Goal: Information Seeking & Learning: Learn about a topic

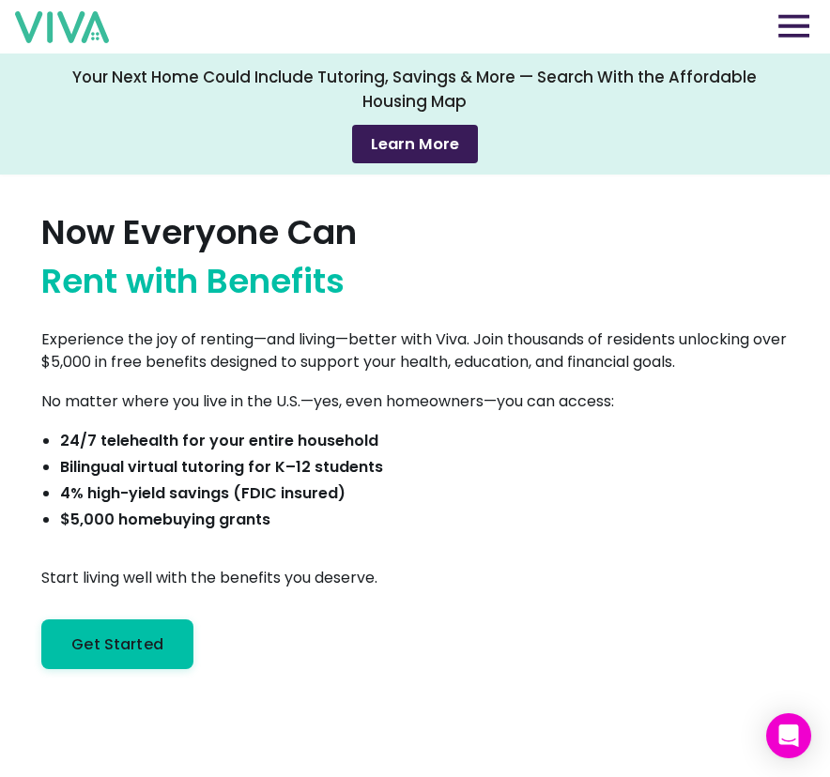
click at [797, 26] on img at bounding box center [793, 25] width 31 height 23
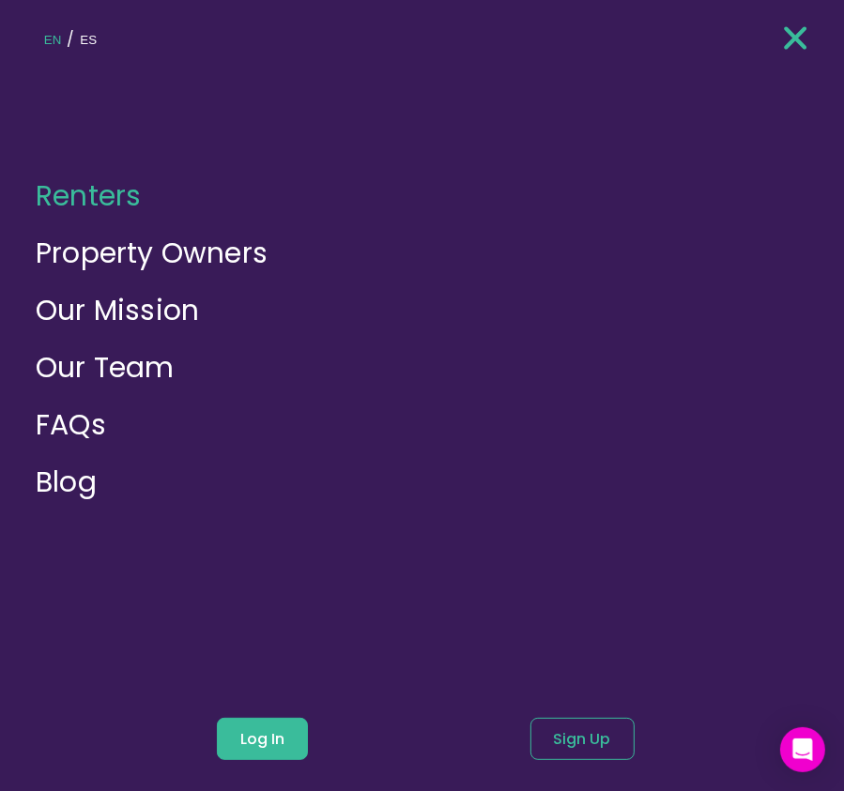
click at [71, 505] on div "EN / ES Renters Property Owners Our Mission Our Team FAQs Blog Log In Sign Up" at bounding box center [425, 394] width 861 height 799
click at [84, 483] on link "Blog" at bounding box center [66, 482] width 61 height 40
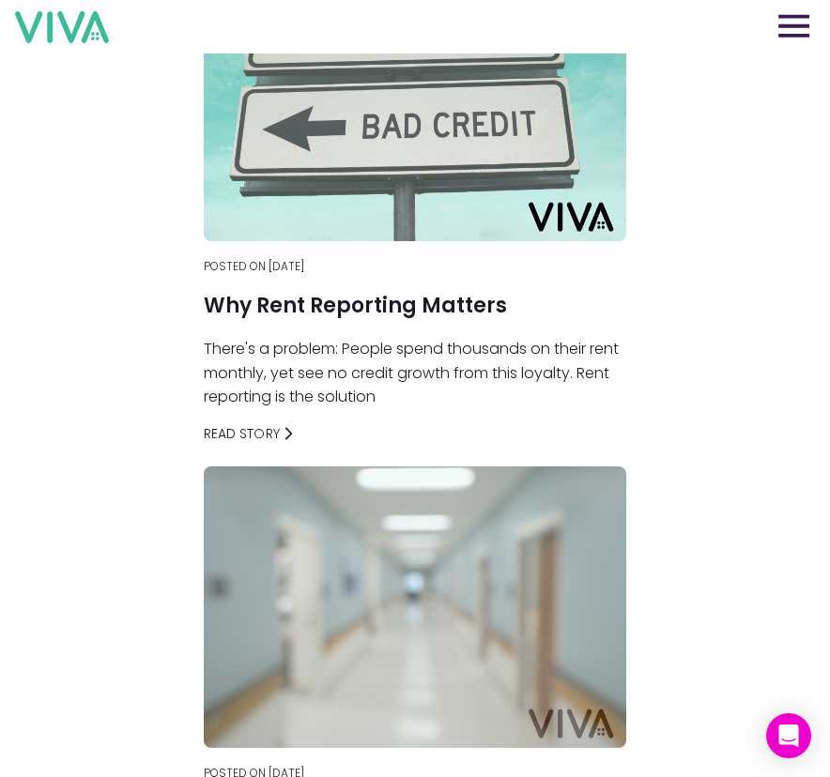
scroll to position [111, 0]
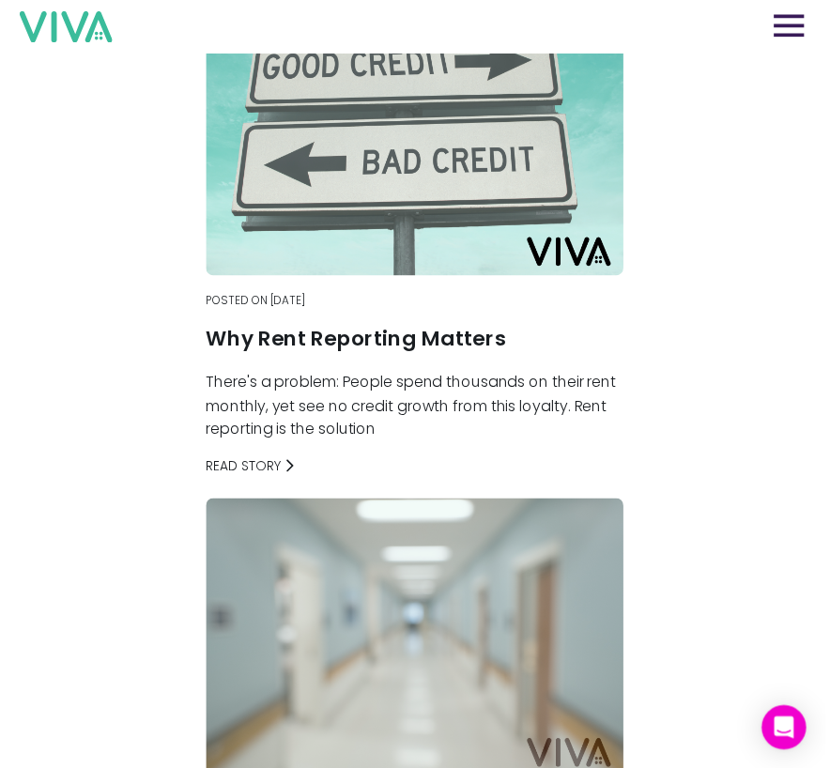
scroll to position [0, 0]
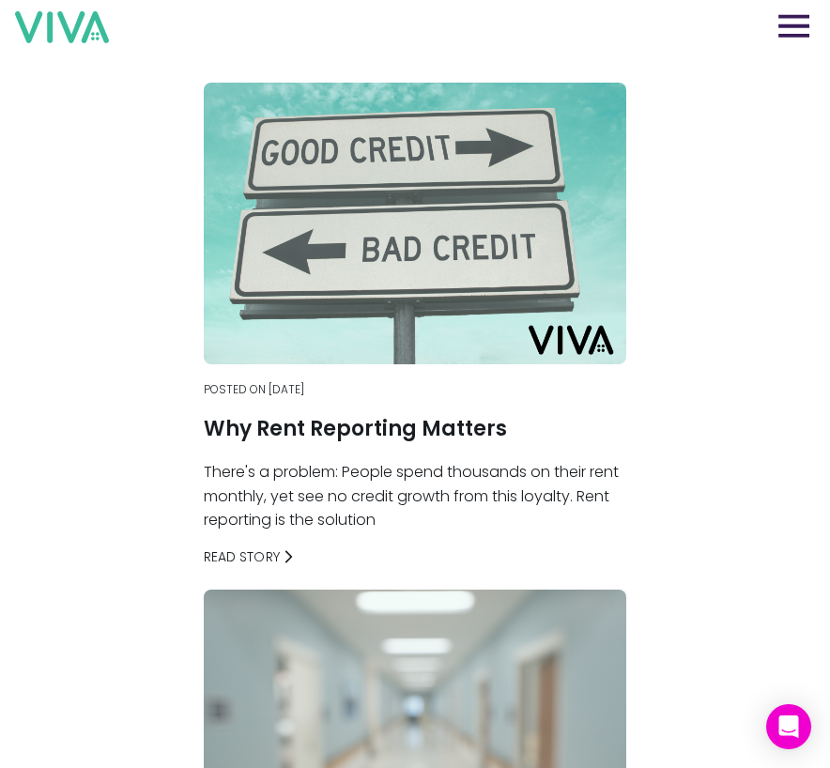
click at [375, 429] on h1 "Why Rent Reporting Matters" at bounding box center [355, 428] width 303 height 33
